Goal: Task Accomplishment & Management: Complete application form

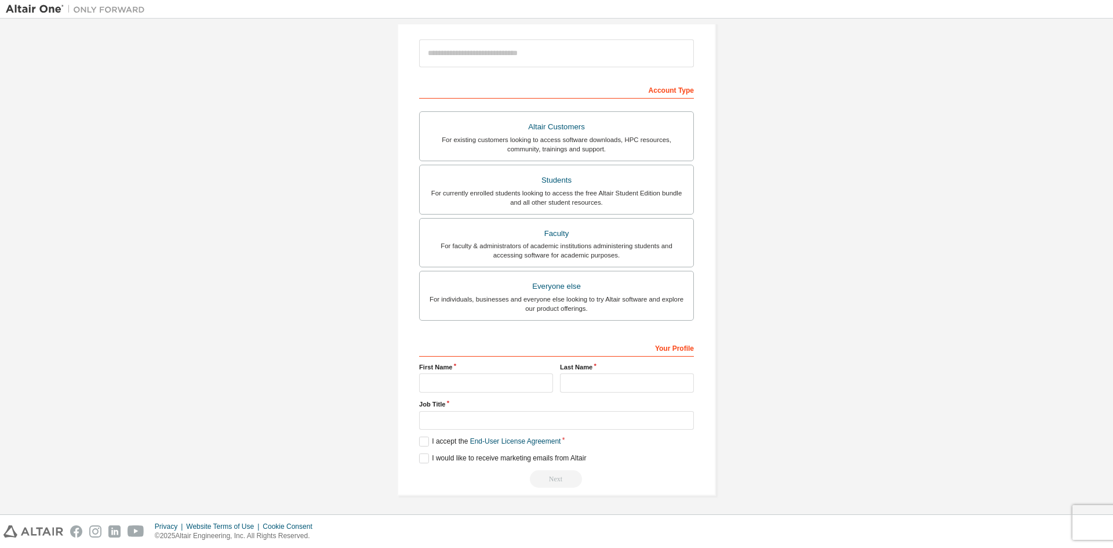
scroll to position [130, 0]
click at [463, 379] on input "text" at bounding box center [486, 381] width 134 height 19
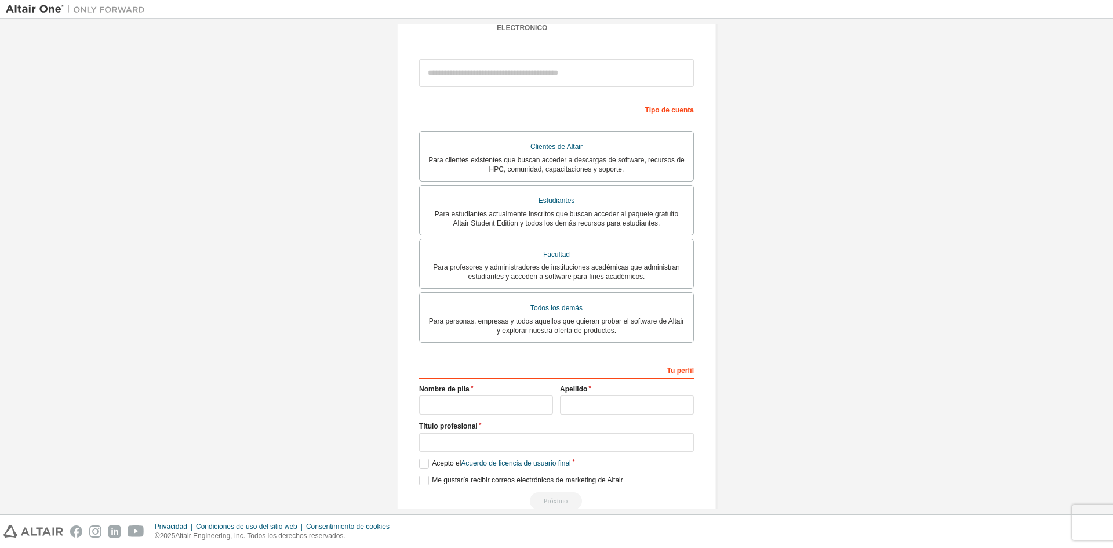
scroll to position [142, 0]
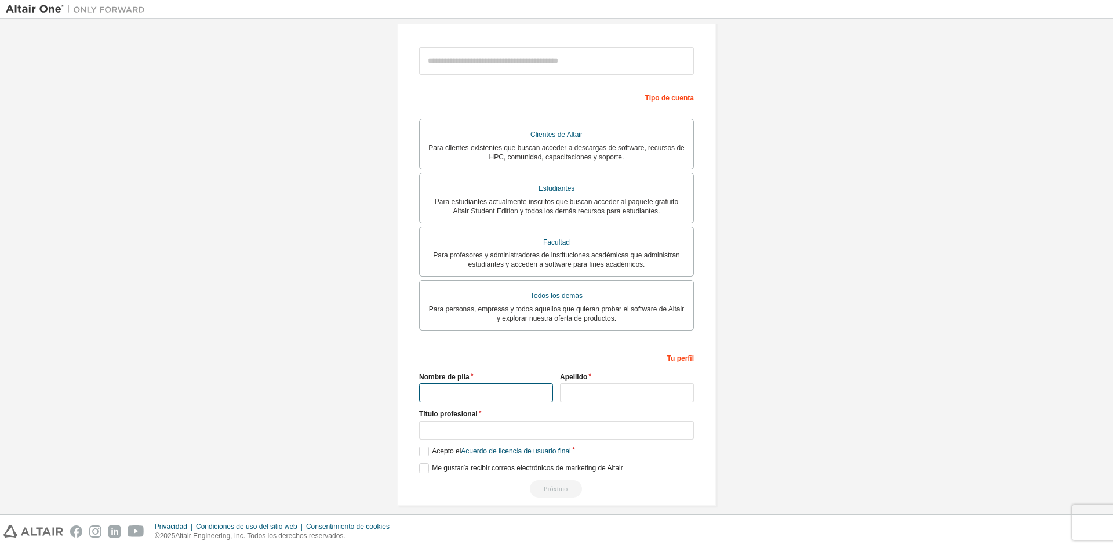
click at [480, 387] on input "text" at bounding box center [486, 392] width 134 height 19
type input "*******"
type input "*****"
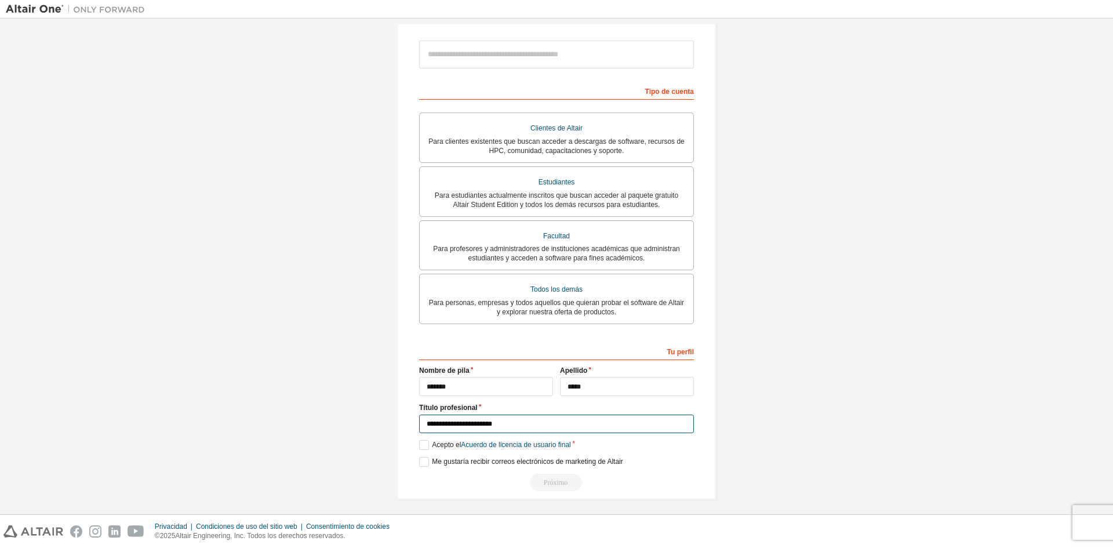
scroll to position [150, 0]
type input "**********"
click at [420, 440] on label "Acepto el Acuerdo de licencia de usuario final" at bounding box center [495, 443] width 152 height 10
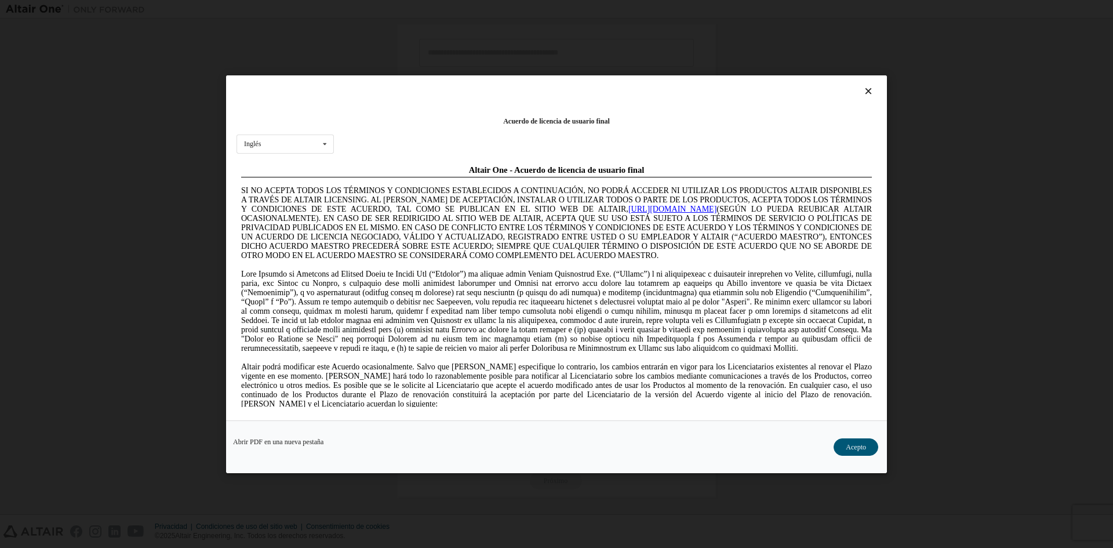
scroll to position [0, 0]
click at [852, 445] on font "Acepto" at bounding box center [856, 446] width 20 height 8
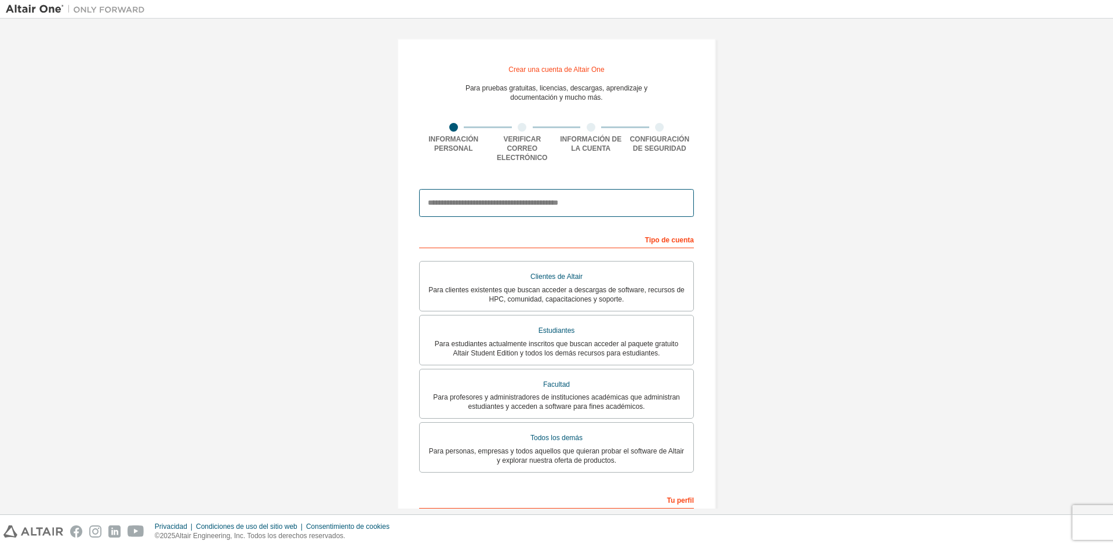
click at [568, 194] on input "email" at bounding box center [556, 203] width 275 height 28
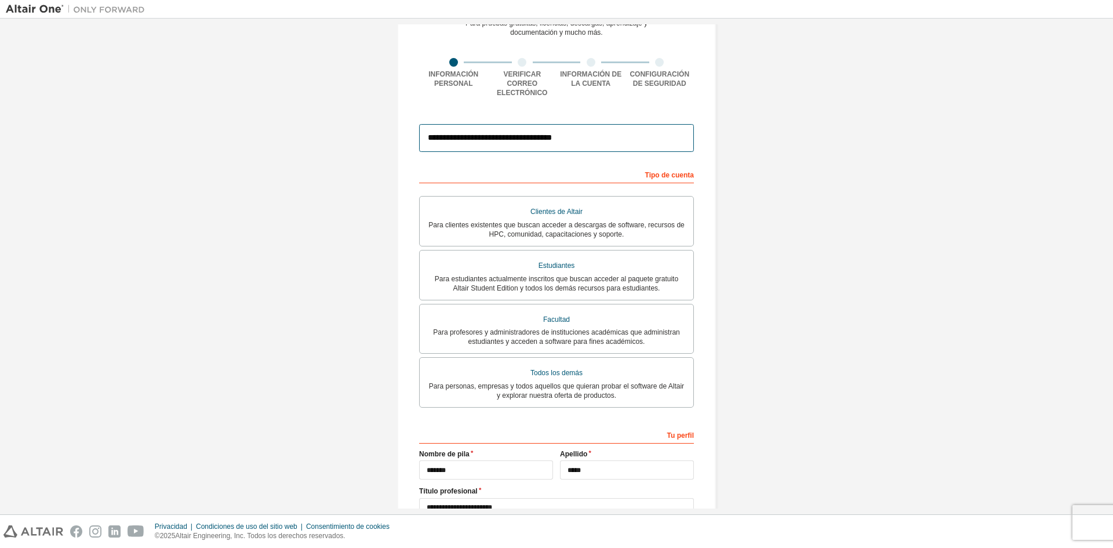
scroll to position [150, 0]
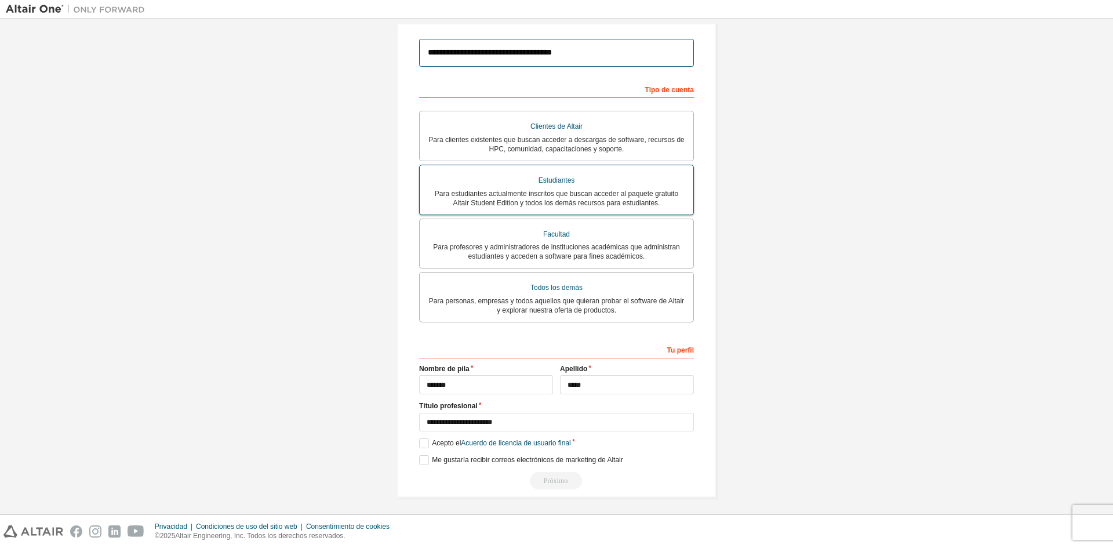
type input "**********"
click at [596, 199] on font "Para estudiantes actualmente inscritos que buscan acceder al paquete gratuito A…" at bounding box center [557, 198] width 244 height 17
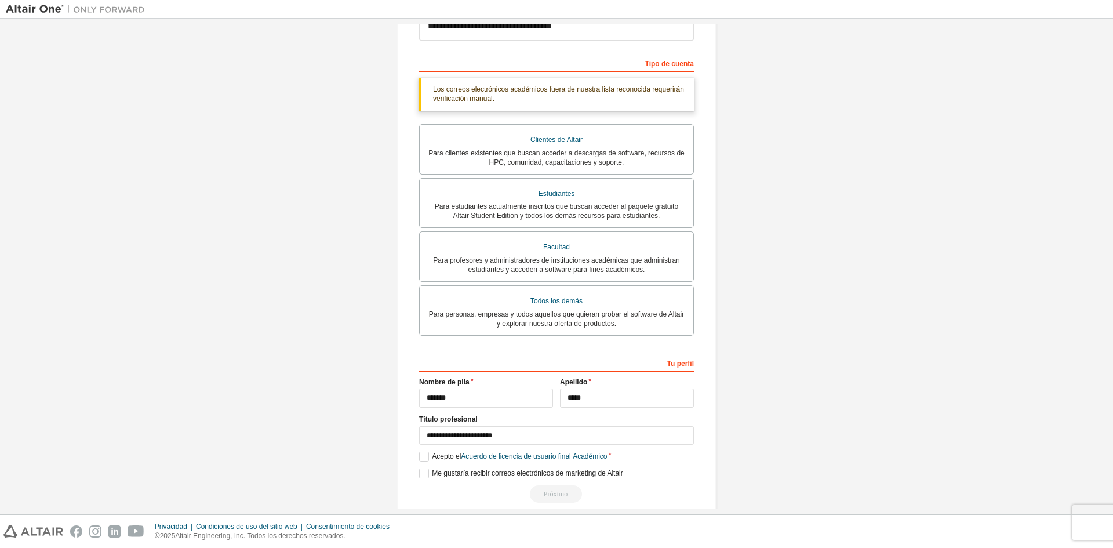
scroll to position [191, 0]
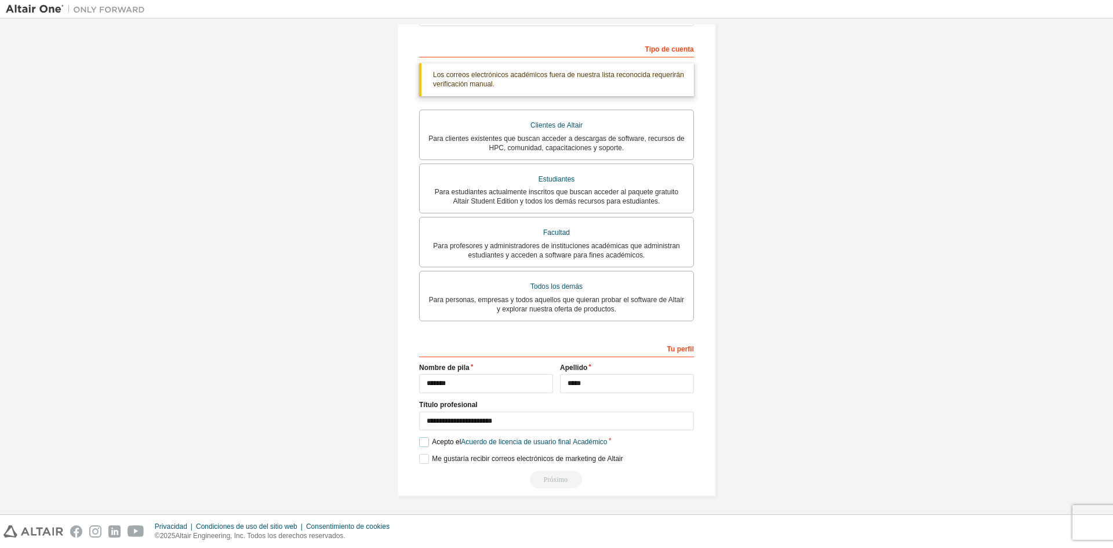
click at [421, 441] on label "Acepto el Acuerdo de licencia de usuario final Académico" at bounding box center [513, 442] width 188 height 10
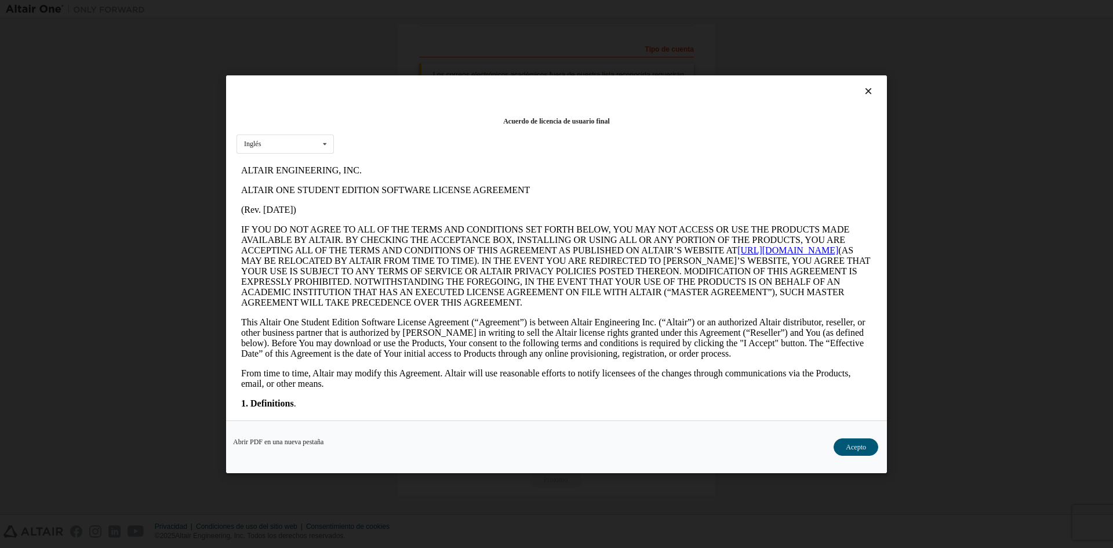
scroll to position [0, 0]
click at [855, 446] on font "Acepto" at bounding box center [856, 446] width 20 height 8
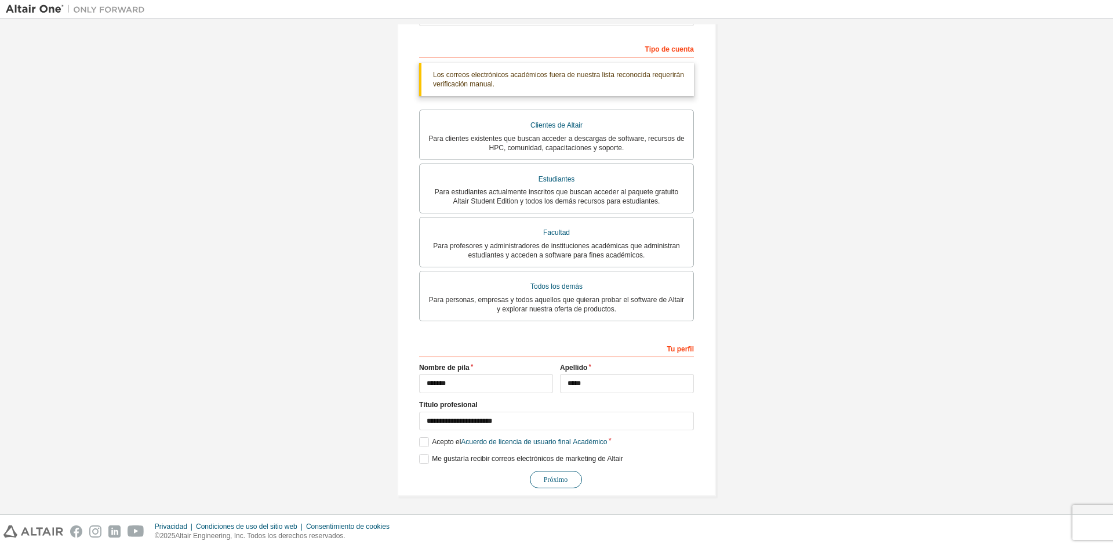
click at [547, 477] on font "Próximo" at bounding box center [556, 479] width 24 height 8
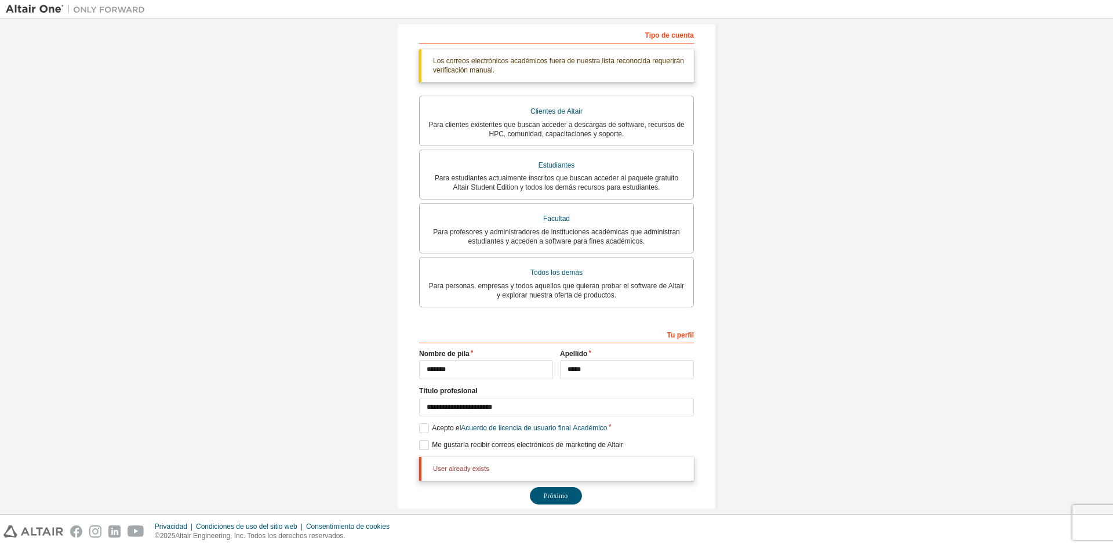
scroll to position [221, 0]
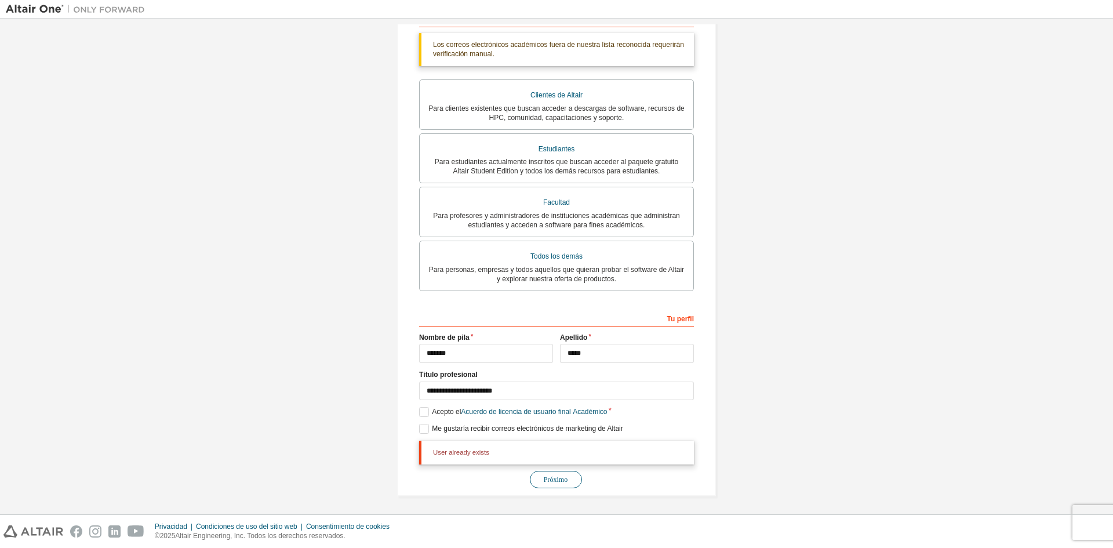
click at [544, 480] on font "Próximo" at bounding box center [556, 479] width 24 height 8
click at [482, 454] on div "User already exists" at bounding box center [556, 452] width 275 height 23
click at [509, 448] on div "User already exists" at bounding box center [556, 452] width 275 height 23
click at [420, 429] on label "Me gustaría recibir correos electrónicos de marketing de Altair" at bounding box center [521, 429] width 204 height 10
click at [424, 427] on label "Me gustaría recibir correos electrónicos de marketing de Altair" at bounding box center [521, 429] width 204 height 10
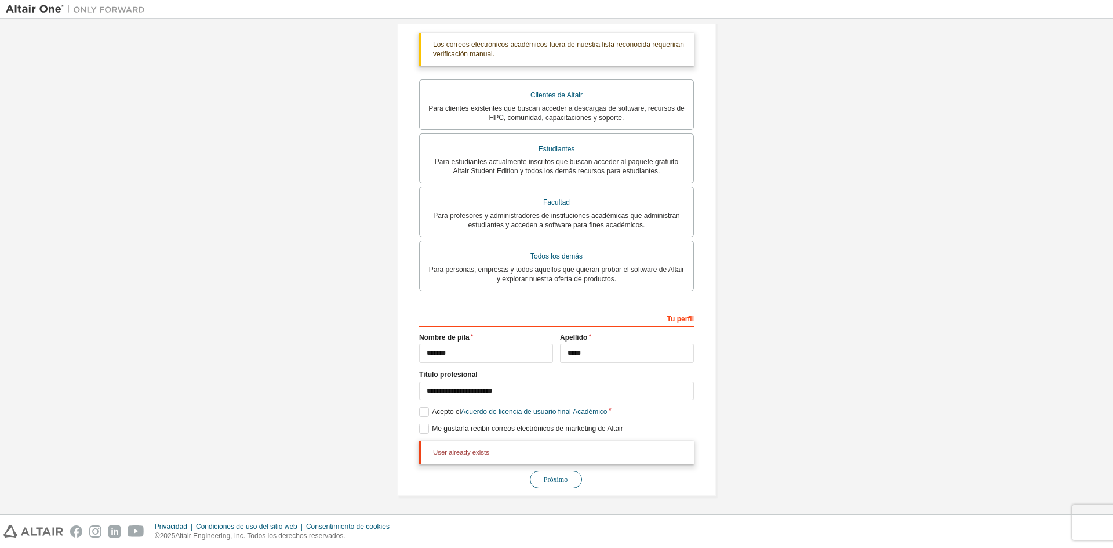
click at [549, 477] on font "Próximo" at bounding box center [556, 479] width 24 height 8
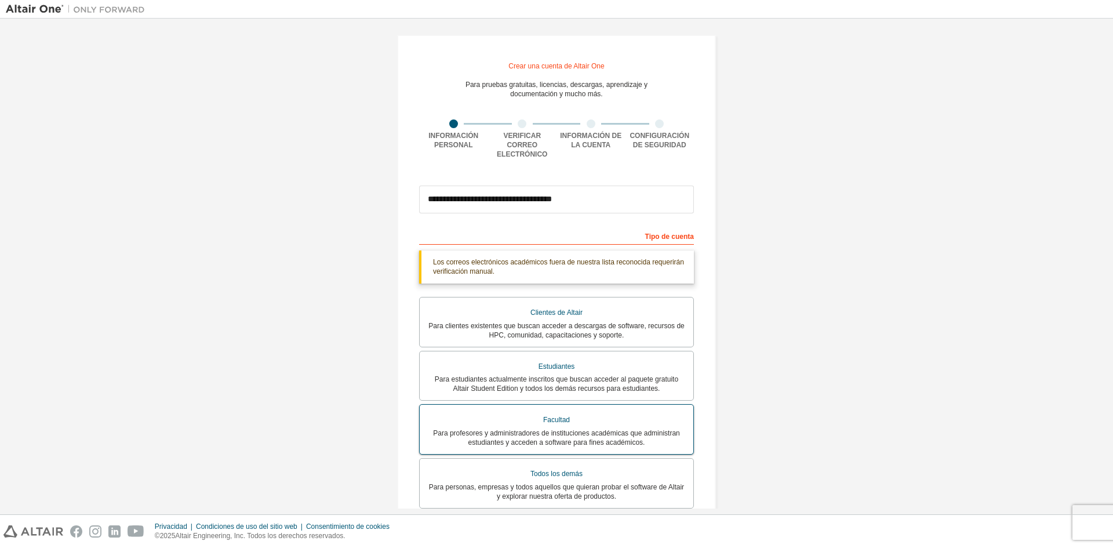
scroll to position [0, 0]
